Goal: Information Seeking & Learning: Check status

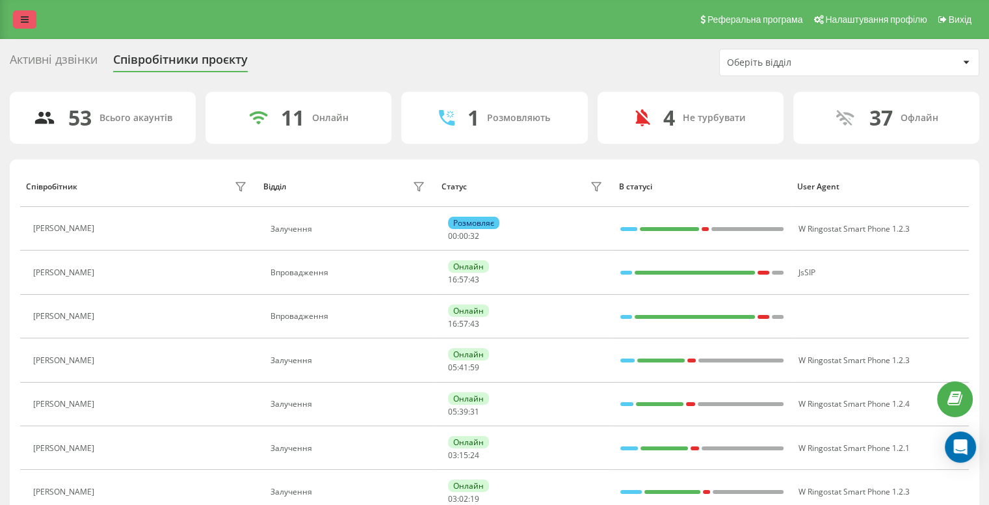
click at [21, 20] on icon at bounding box center [25, 19] width 8 height 9
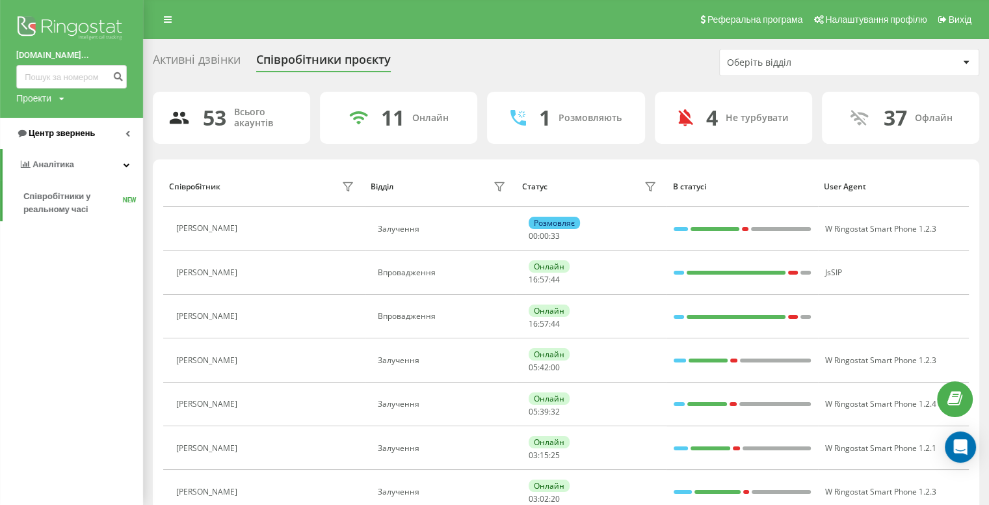
click at [70, 131] on span "Центр звернень" at bounding box center [62, 133] width 66 height 10
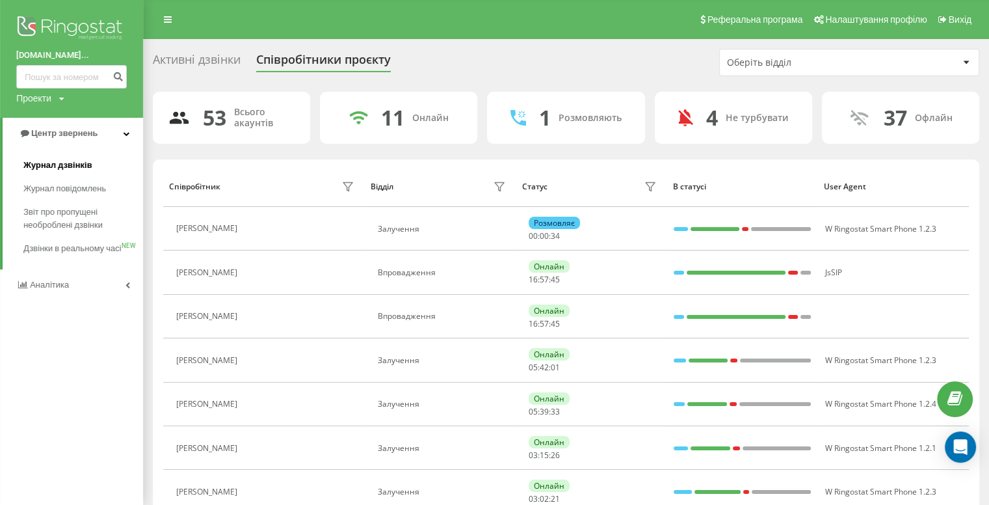
click at [82, 157] on link "Журнал дзвінків" at bounding box center [83, 164] width 120 height 23
click at [70, 169] on span "Журнал дзвінків" at bounding box center [57, 165] width 69 height 13
click at [78, 164] on span "Журнал дзвінків" at bounding box center [57, 165] width 69 height 13
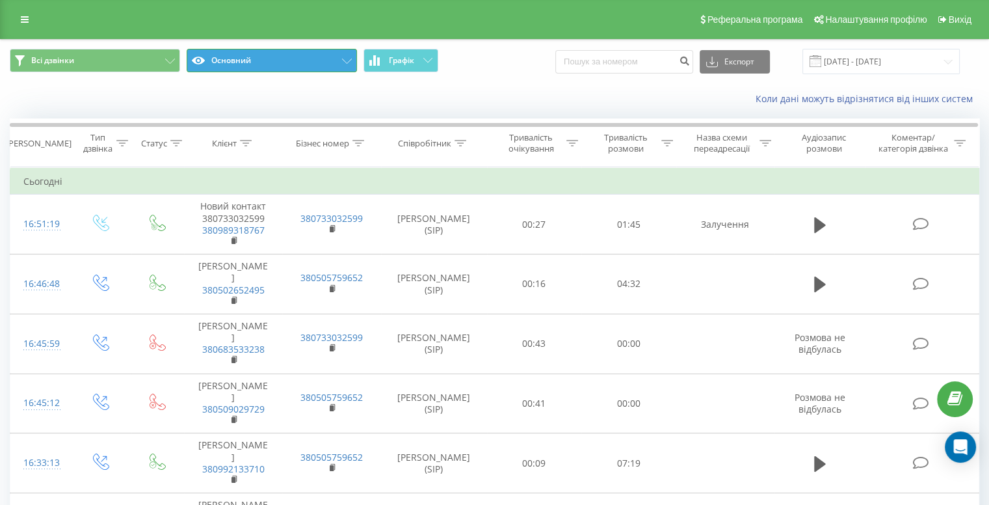
click at [343, 59] on icon at bounding box center [347, 61] width 10 height 5
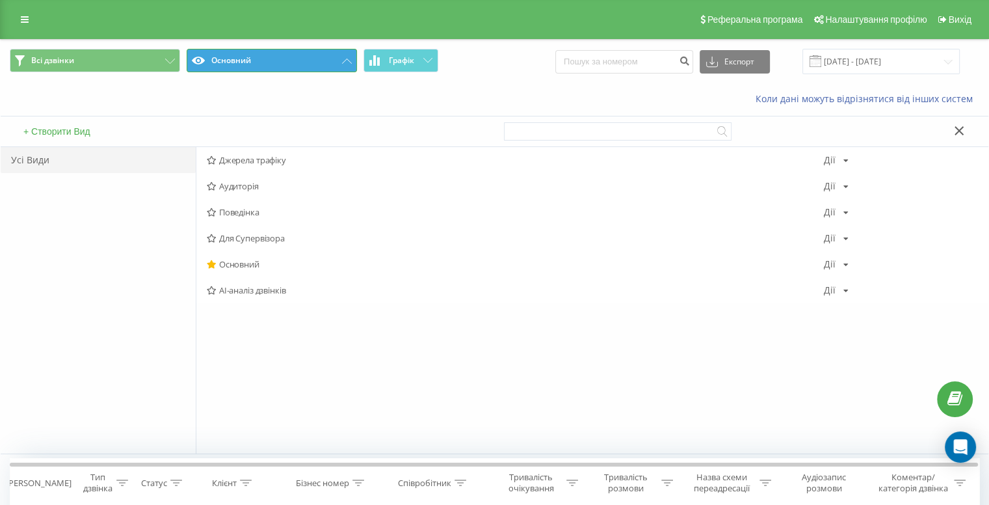
click at [345, 59] on icon at bounding box center [347, 61] width 10 height 5
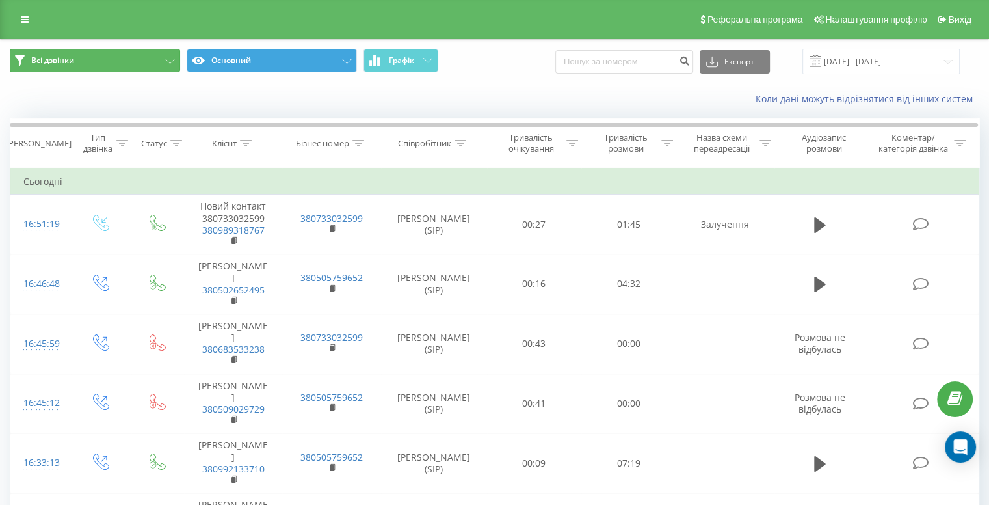
click at [168, 59] on icon at bounding box center [170, 61] width 10 height 5
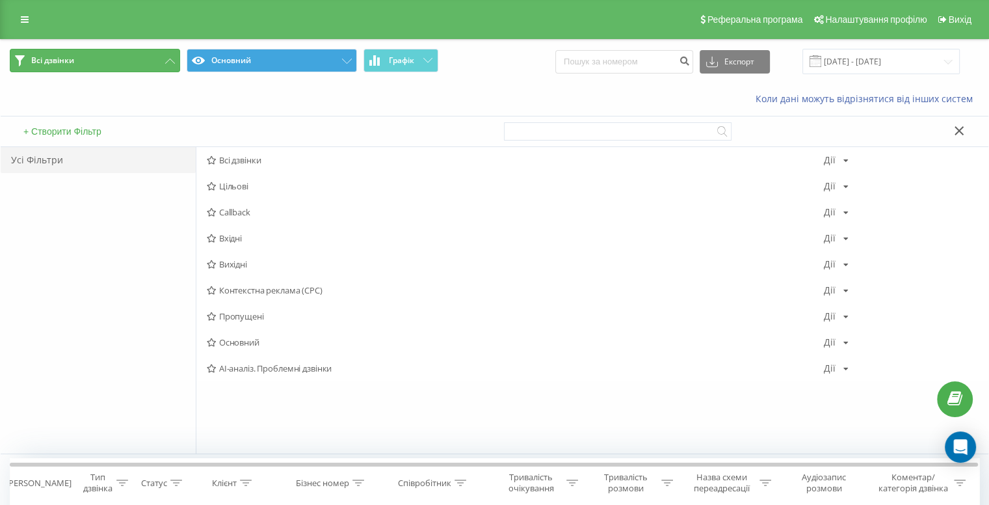
click at [168, 58] on button "Всі дзвінки" at bounding box center [95, 60] width 170 height 23
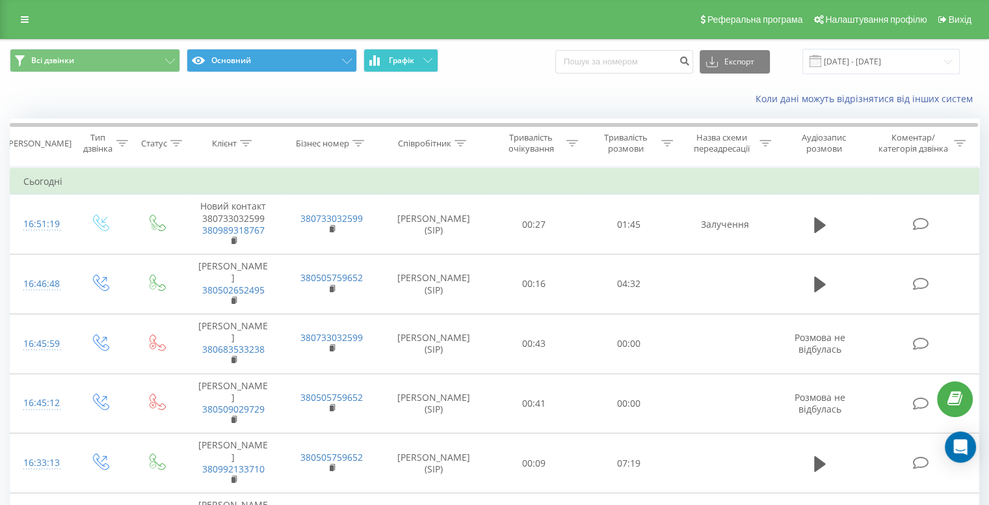
click at [427, 61] on icon at bounding box center [427, 60] width 9 height 5
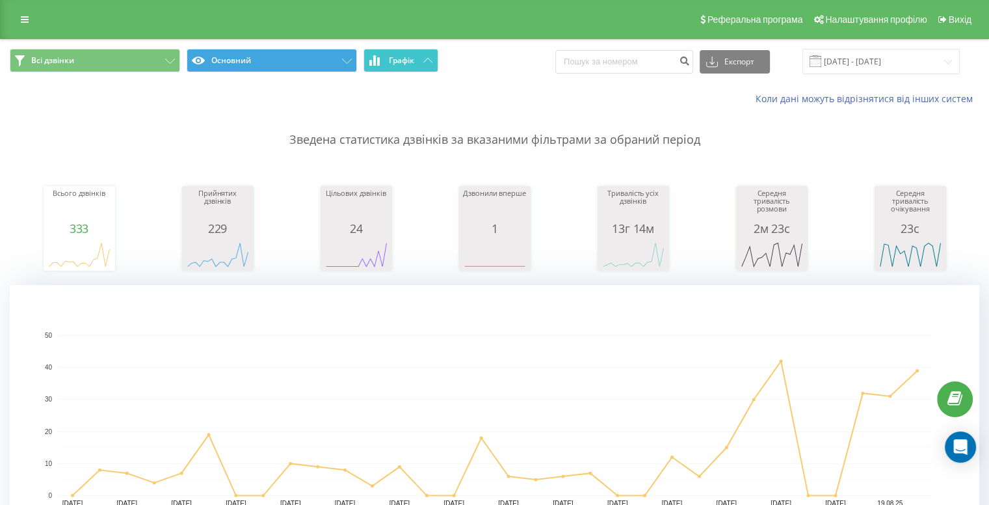
click at [427, 61] on icon at bounding box center [427, 60] width 9 height 5
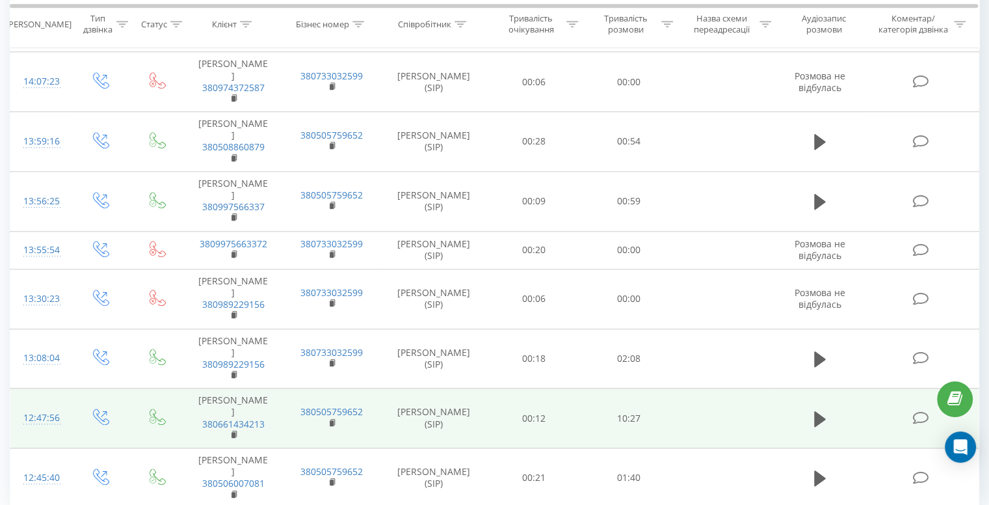
scroll to position [1171, 0]
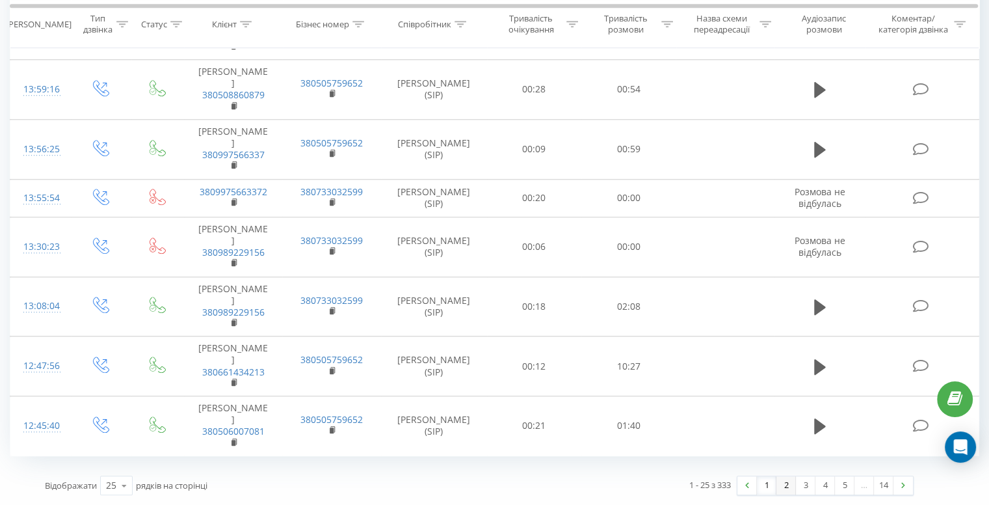
click at [783, 485] on link "2" at bounding box center [786, 485] width 20 height 18
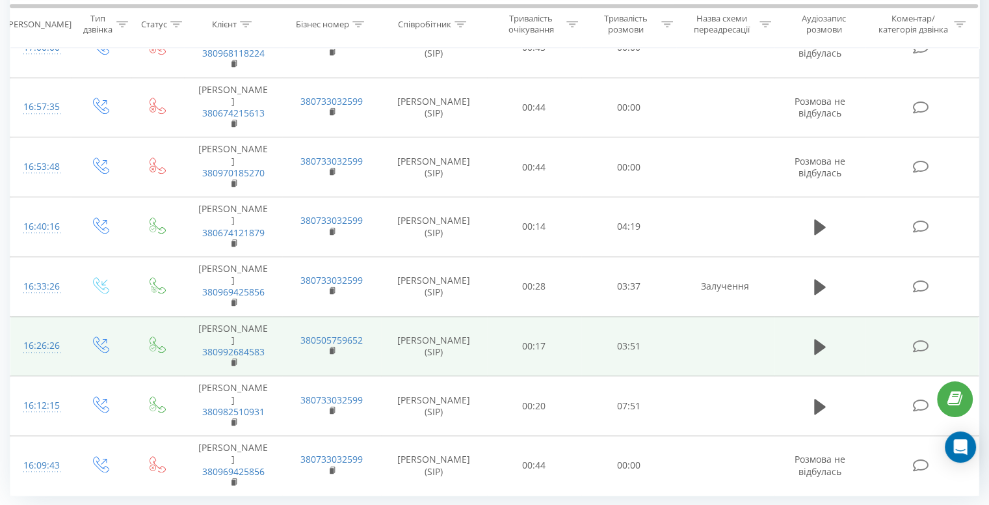
scroll to position [1324, 0]
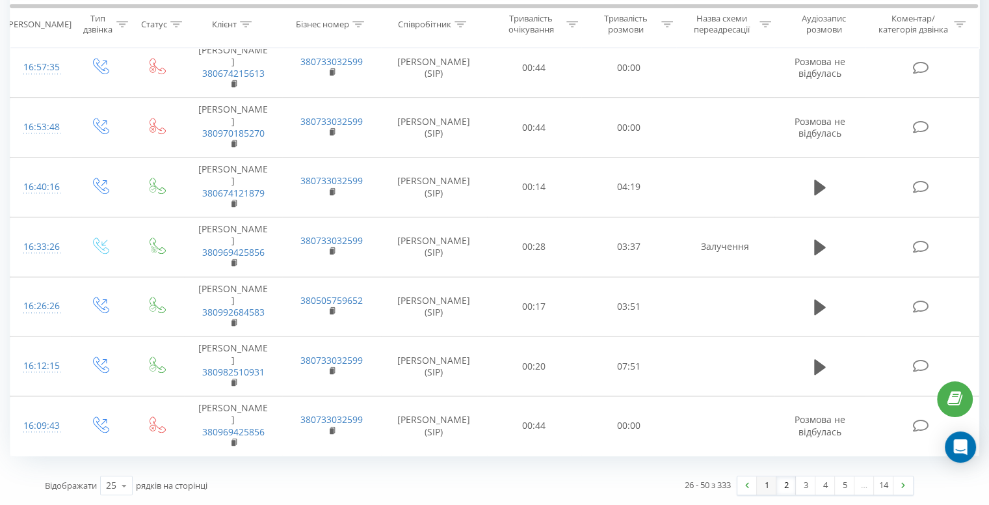
click at [767, 486] on link "1" at bounding box center [767, 485] width 20 height 18
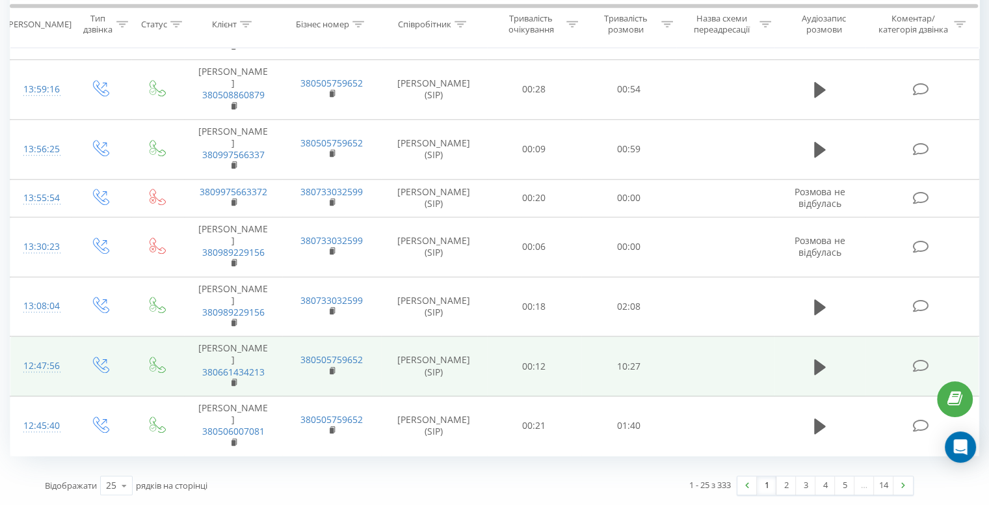
scroll to position [1241, 0]
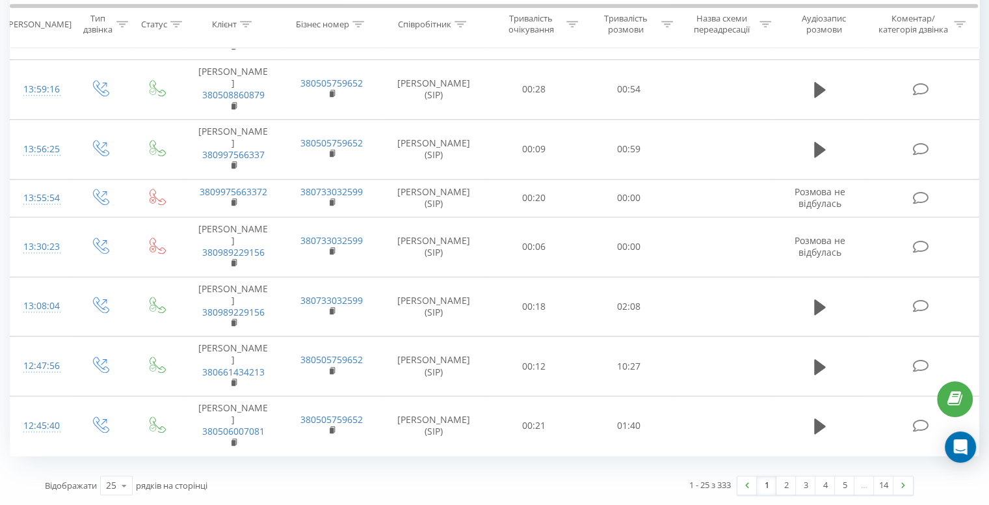
click at [767, 487] on link "1" at bounding box center [767, 485] width 20 height 18
click at [785, 486] on link "2" at bounding box center [786, 485] width 20 height 18
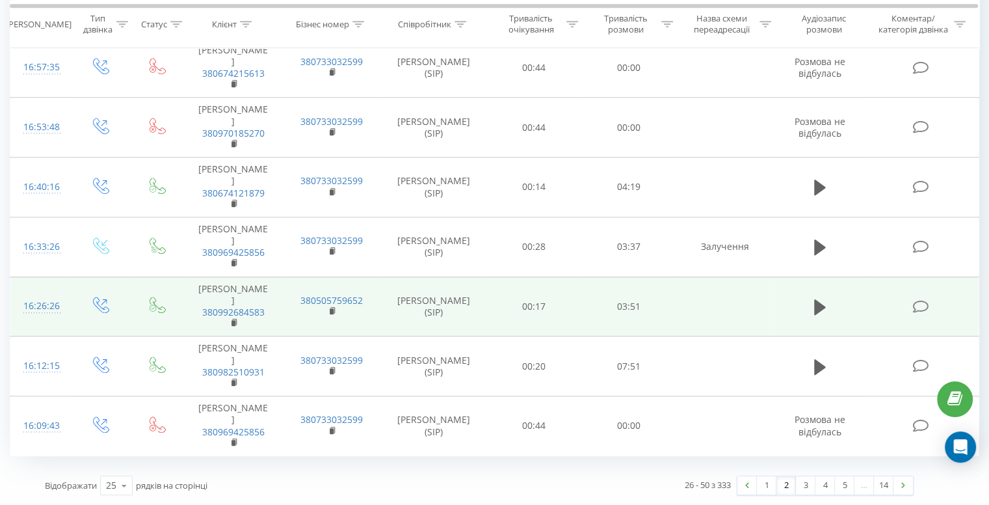
scroll to position [1324, 0]
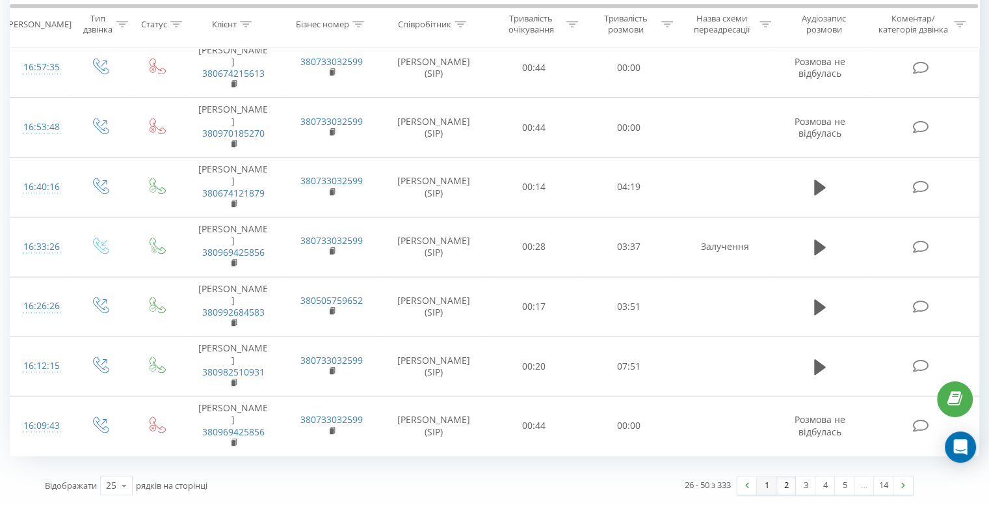
click at [769, 486] on link "1" at bounding box center [767, 485] width 20 height 18
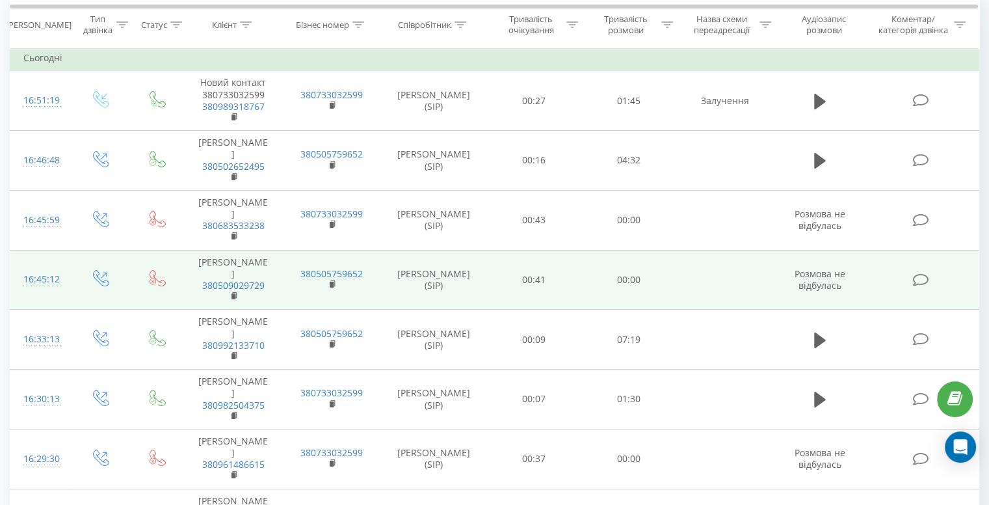
scroll to position [70, 0]
